Goal: Information Seeking & Learning: Check status

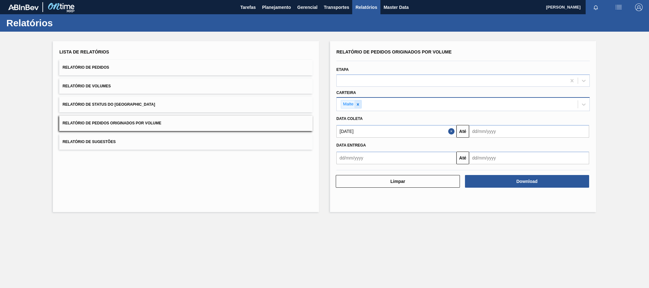
click at [360, 103] on div at bounding box center [357, 104] width 7 height 8
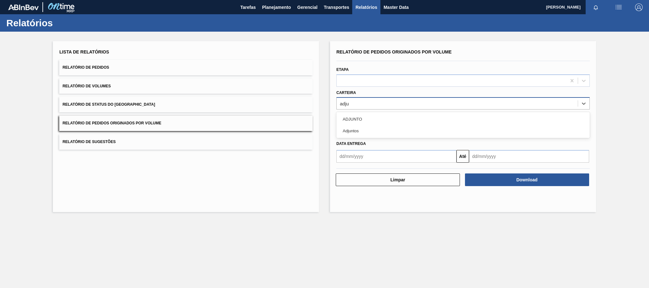
type input "adjun"
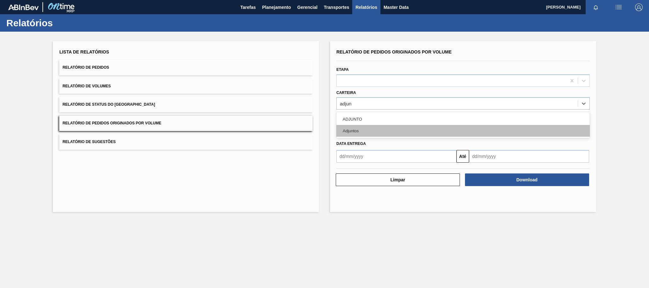
click at [356, 130] on div "Adjuntos" at bounding box center [462, 131] width 253 height 12
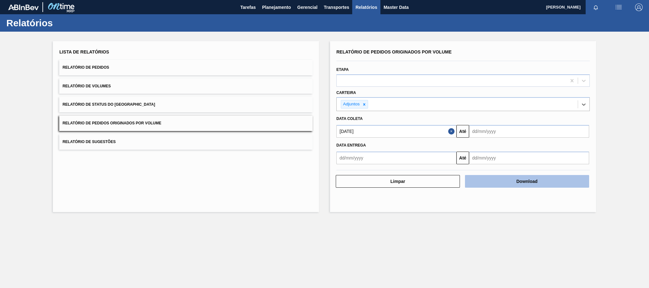
click at [543, 184] on button "Download" at bounding box center [527, 181] width 124 height 13
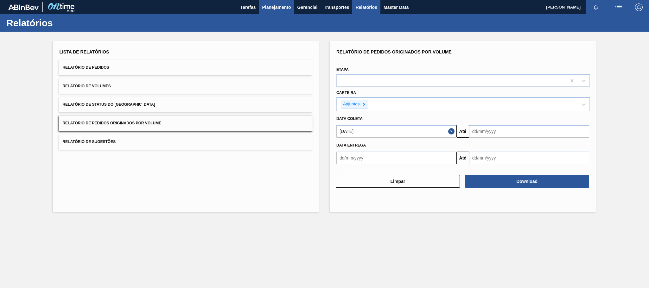
click at [284, 9] on span "Planejamento" at bounding box center [276, 7] width 29 height 8
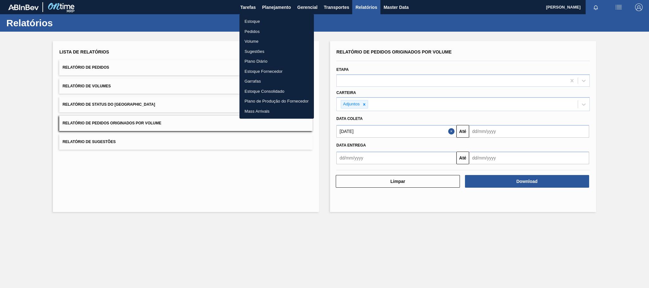
click at [260, 22] on li "Estoque" at bounding box center [276, 21] width 74 height 10
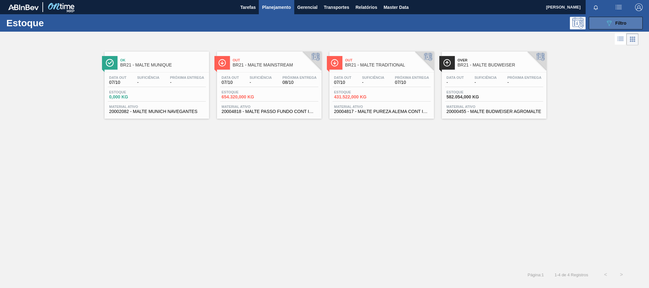
click at [623, 19] on div "089F7B8B-B2A5-4AFE-B5C0-19BA573D28AC Filtro" at bounding box center [615, 23] width 21 height 8
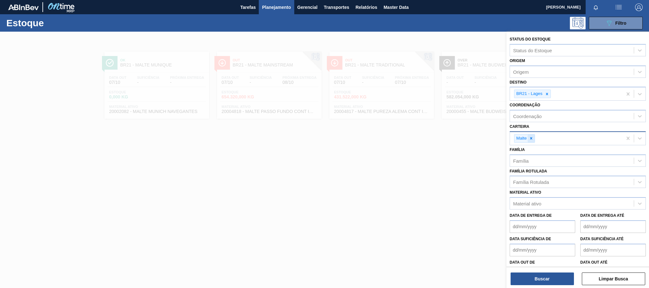
click at [530, 138] on icon at bounding box center [531, 138] width 2 height 2
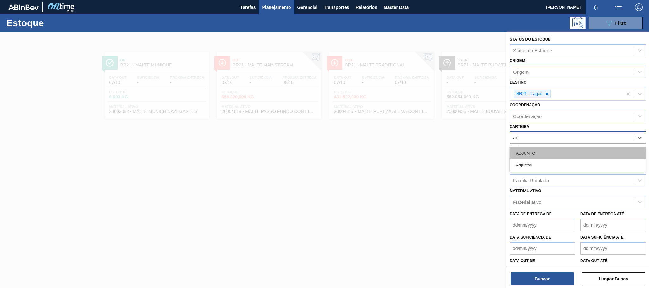
type input "adju"
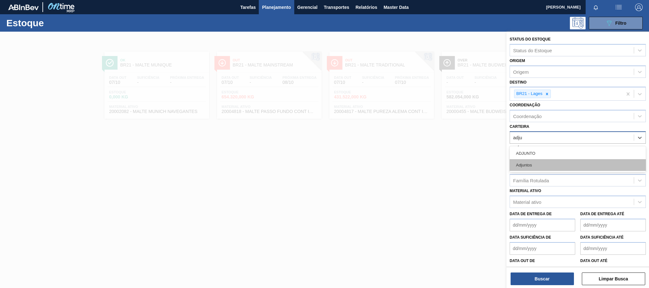
click at [528, 164] on div "Adjuntos" at bounding box center [578, 165] width 136 height 12
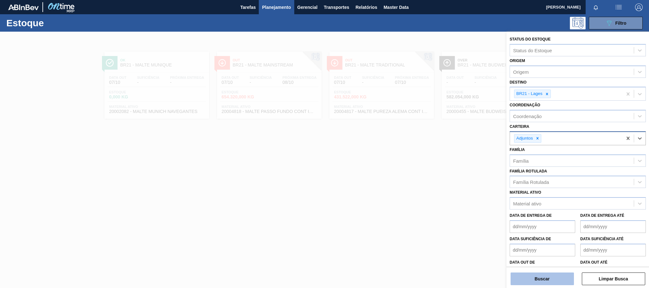
click at [553, 276] on button "Buscar" at bounding box center [542, 279] width 63 height 13
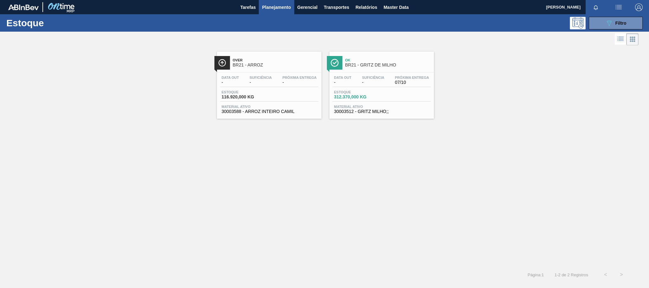
click at [276, 65] on span "BR21 - ARROZ" at bounding box center [276, 65] width 86 height 5
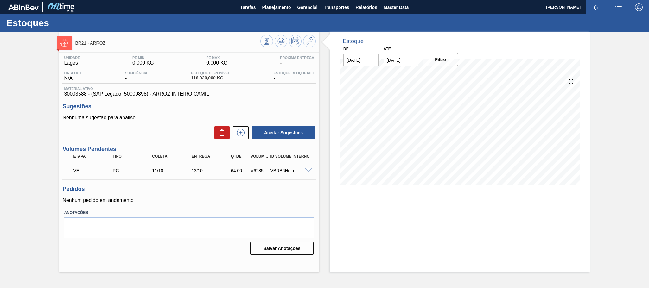
click at [261, 173] on div "V628549" at bounding box center [259, 170] width 21 height 5
copy div "V628549"
click at [265, 6] on span "Planejamento" at bounding box center [276, 7] width 29 height 8
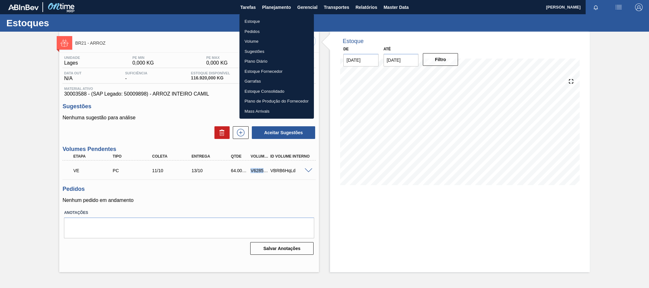
click at [254, 22] on li "Estoque" at bounding box center [276, 21] width 74 height 10
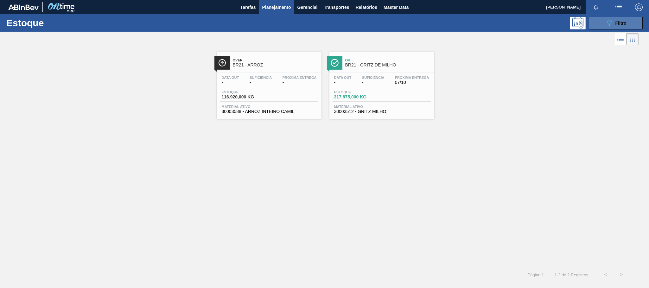
click at [609, 18] on button "089F7B8B-B2A5-4AFE-B5C0-19BA573D28AC Filtro" at bounding box center [616, 23] width 54 height 13
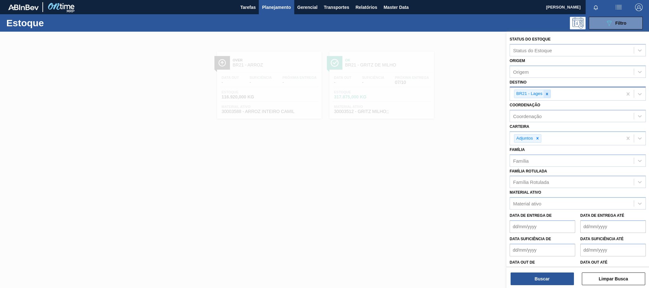
click at [548, 94] on icon at bounding box center [547, 94] width 2 height 2
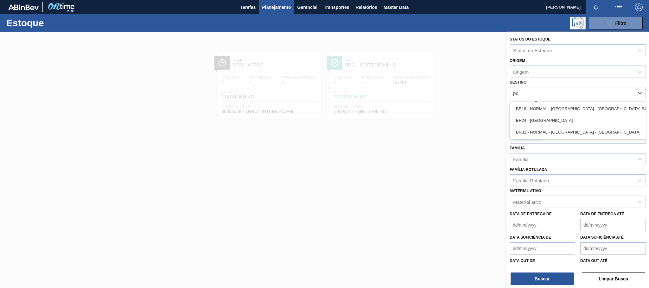
type input "pon"
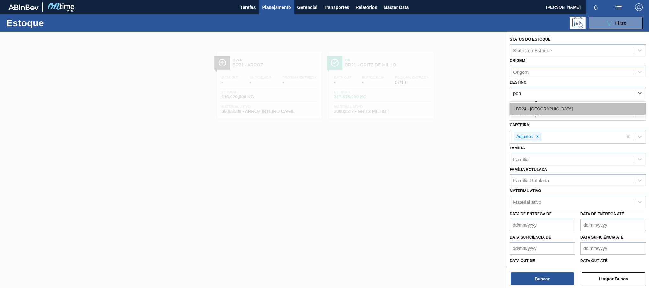
click at [554, 112] on div "BR24 - [GEOGRAPHIC_DATA]" at bounding box center [578, 109] width 136 height 12
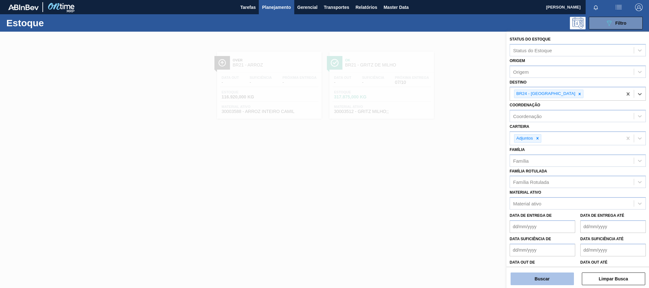
click at [544, 283] on button "Buscar" at bounding box center [542, 279] width 63 height 13
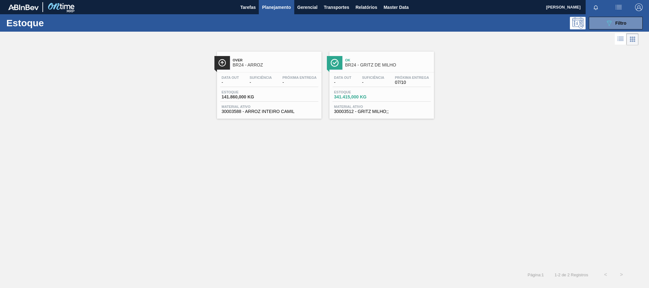
click at [247, 65] on span "BR24 - ARROZ" at bounding box center [276, 65] width 86 height 5
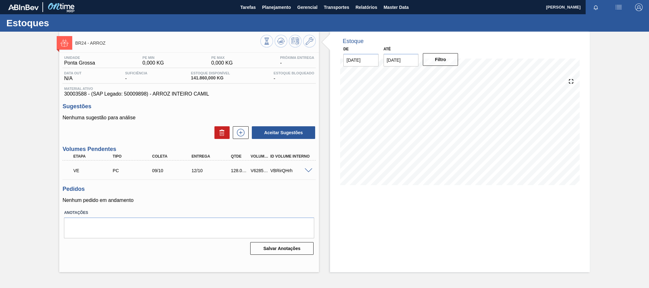
click at [259, 171] on div "V628563" at bounding box center [259, 170] width 21 height 5
copy div "V628563"
click at [274, 8] on span "Planejamento" at bounding box center [276, 7] width 29 height 8
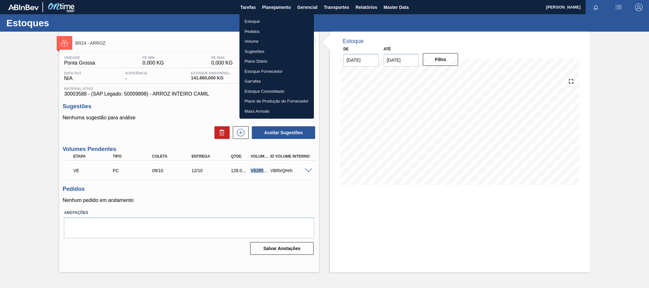
click at [252, 23] on li "Estoque" at bounding box center [276, 21] width 74 height 10
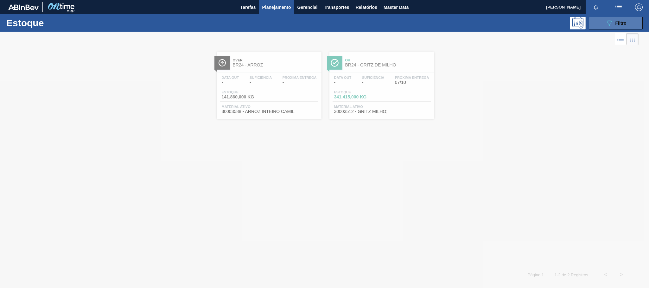
click at [621, 26] on div "089F7B8B-B2A5-4AFE-B5C0-19BA573D28AC Filtro" at bounding box center [615, 23] width 21 height 8
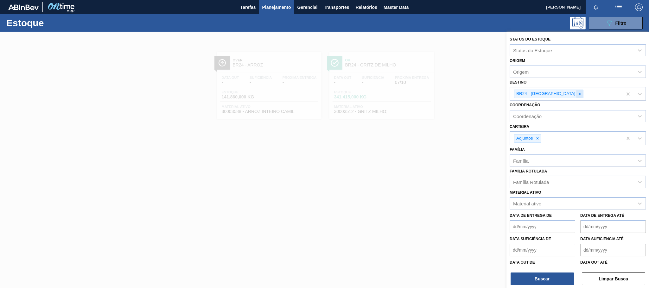
click at [577, 95] on icon at bounding box center [579, 94] width 4 height 4
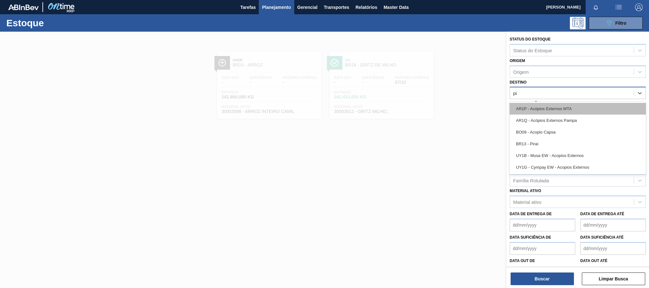
type input "pir"
click at [542, 108] on div "BR13 - Piraí" at bounding box center [578, 109] width 136 height 12
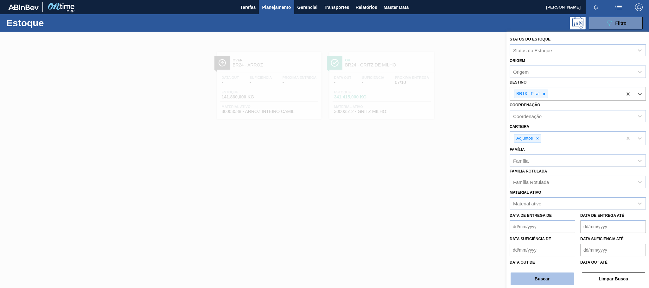
click at [547, 282] on button "Buscar" at bounding box center [542, 279] width 63 height 13
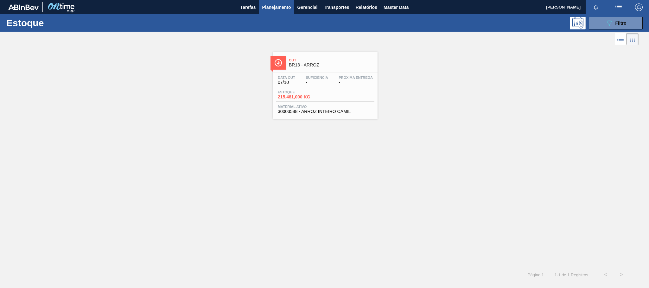
click at [297, 67] on span "BR13 - ARROZ" at bounding box center [332, 65] width 86 height 5
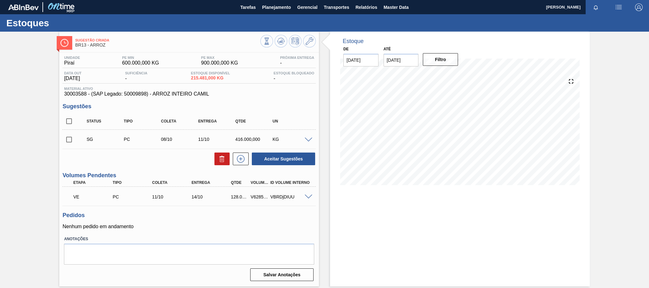
click at [256, 200] on div "V628584" at bounding box center [259, 196] width 21 height 5
copy div "V628584"
click at [278, 9] on span "Planejamento" at bounding box center [276, 7] width 29 height 8
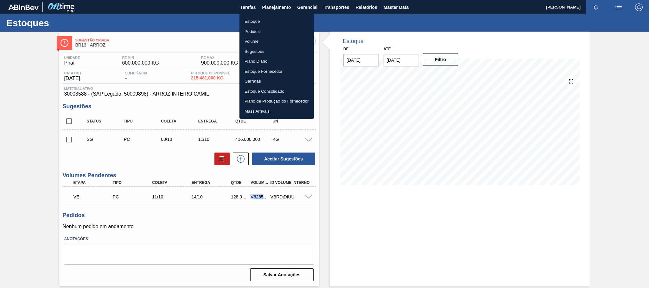
click at [255, 19] on li "Estoque" at bounding box center [276, 21] width 74 height 10
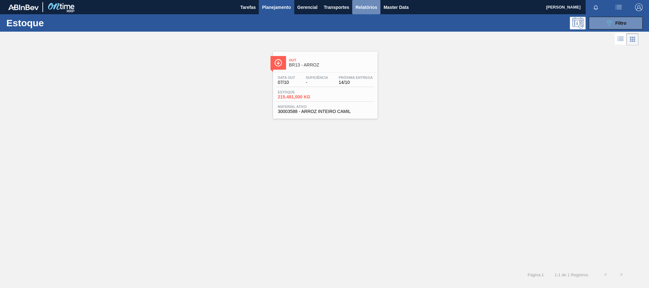
click at [364, 10] on span "Relatórios" at bounding box center [366, 7] width 22 height 8
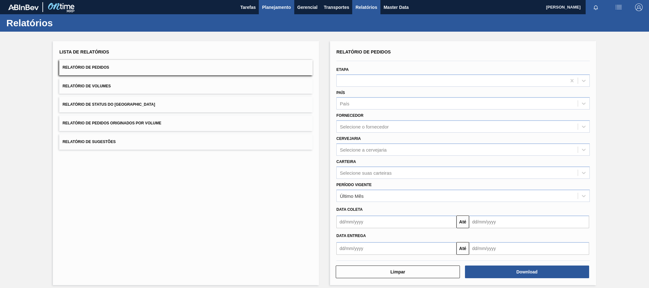
click at [282, 8] on span "Planejamento" at bounding box center [276, 7] width 29 height 8
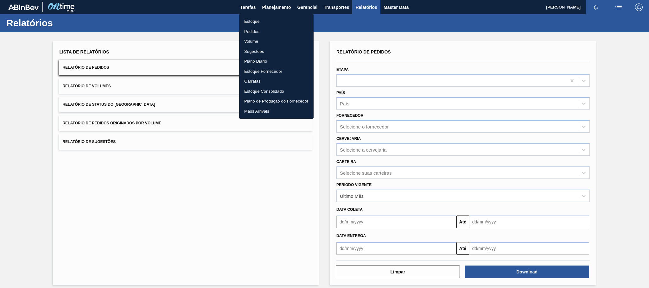
click at [364, 5] on div at bounding box center [324, 144] width 649 height 288
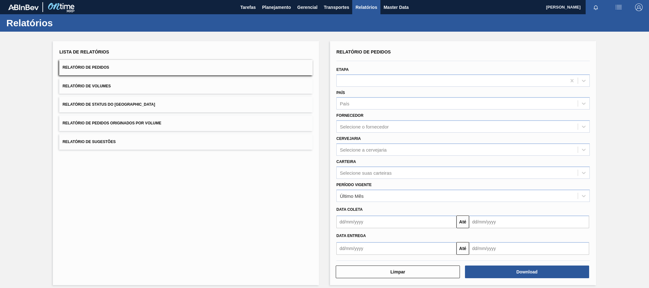
click at [149, 126] on button "Relatório de Pedidos Originados por Volume" at bounding box center [185, 124] width 253 height 16
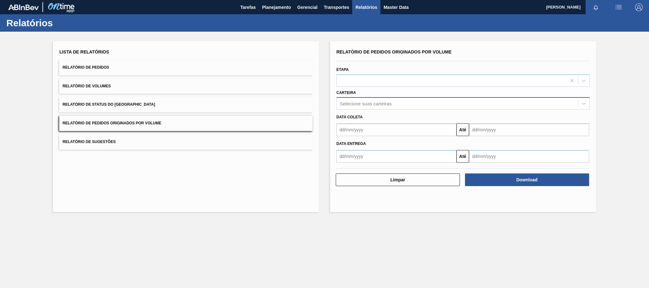
click at [369, 100] on div "Selecione suas carteiras" at bounding box center [457, 103] width 241 height 9
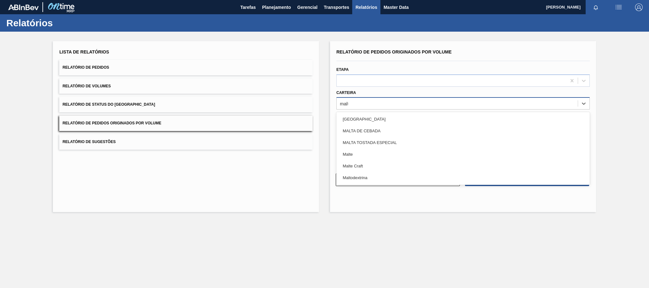
type input "malte"
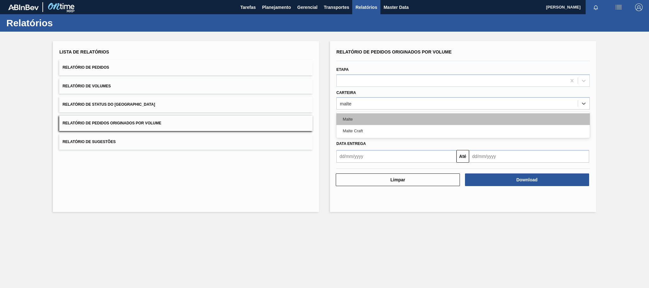
click at [348, 121] on div "Malte" at bounding box center [462, 119] width 253 height 12
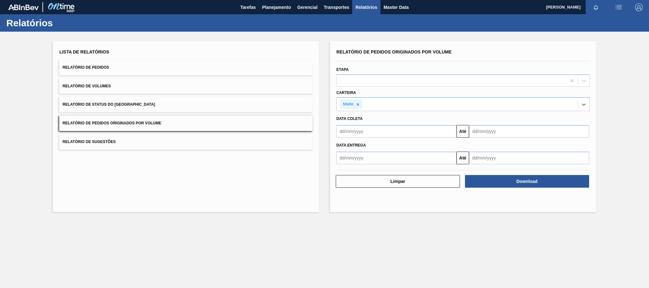
click at [364, 135] on input "text" at bounding box center [396, 131] width 120 height 13
type input "[DATE]"
click at [370, 167] on div "29 30 31 1 2 3 4" at bounding box center [375, 167] width 72 height 10
drag, startPoint x: 375, startPoint y: 167, endPoint x: 378, endPoint y: 168, distance: 3.5
click at [375, 167] on div "1" at bounding box center [374, 167] width 9 height 9
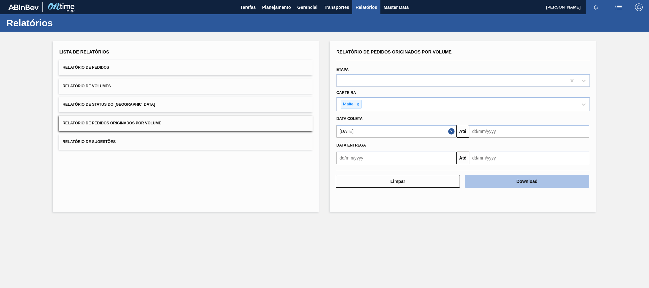
click at [522, 182] on button "Download" at bounding box center [527, 181] width 124 height 13
